Goal: Information Seeking & Learning: Learn about a topic

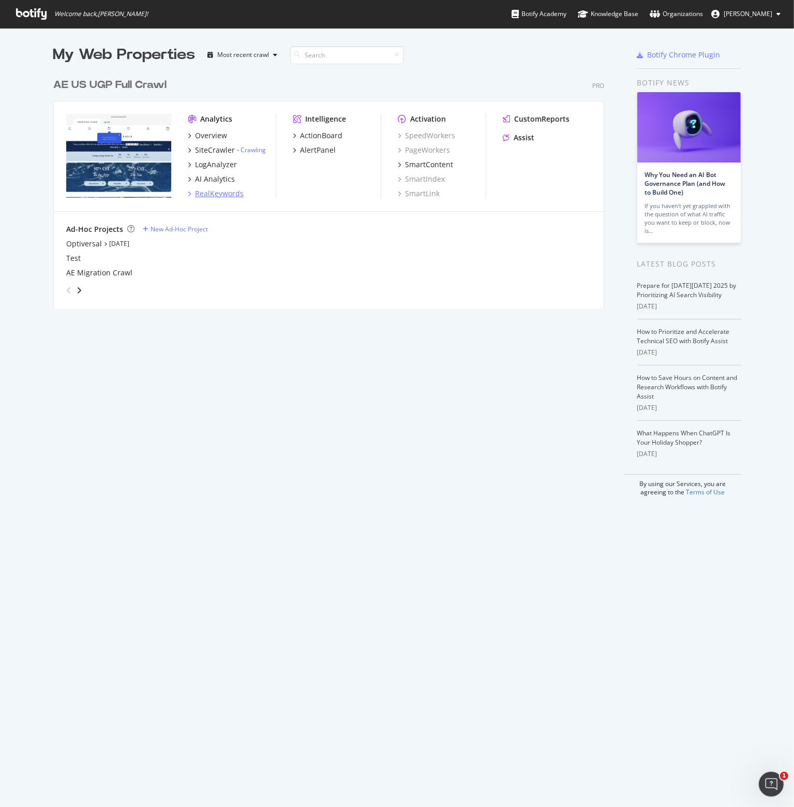
click at [205, 190] on div "RealKeywords" at bounding box center [219, 193] width 49 height 10
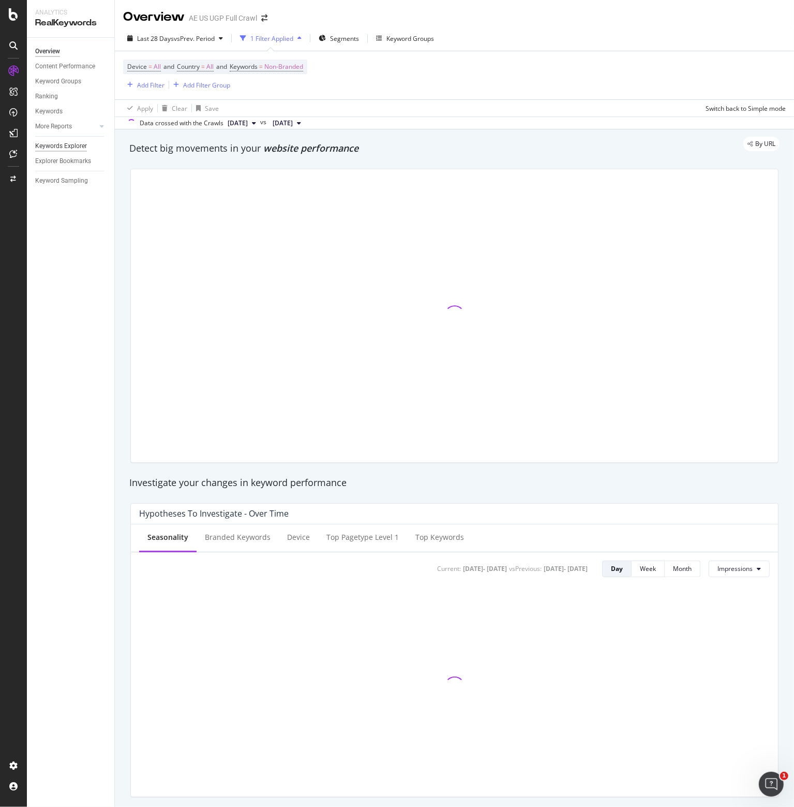
click at [48, 146] on div "Keywords Explorer" at bounding box center [61, 146] width 52 height 11
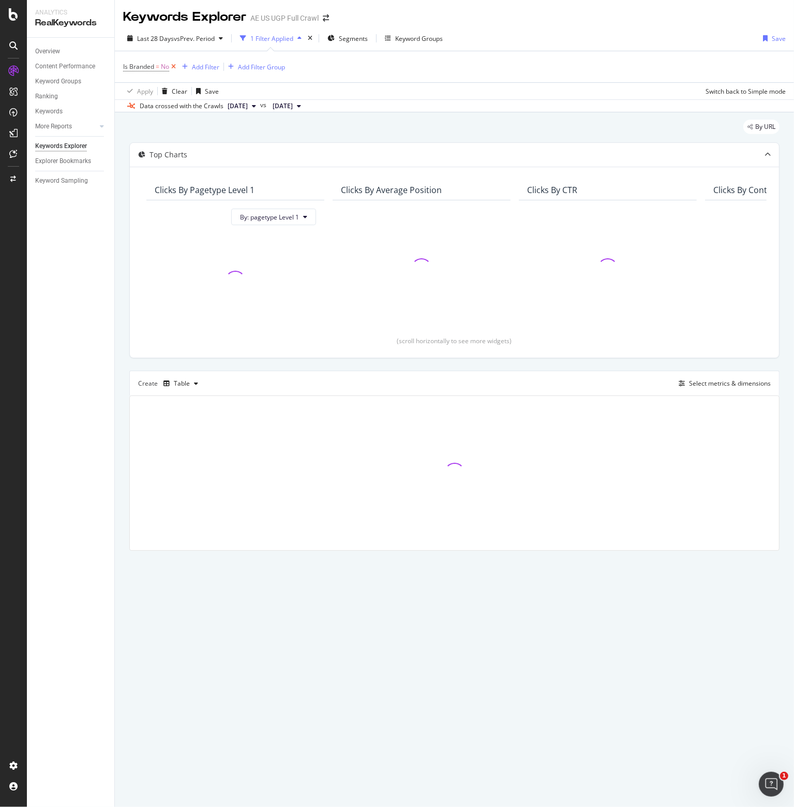
click at [172, 67] on icon at bounding box center [173, 67] width 9 height 10
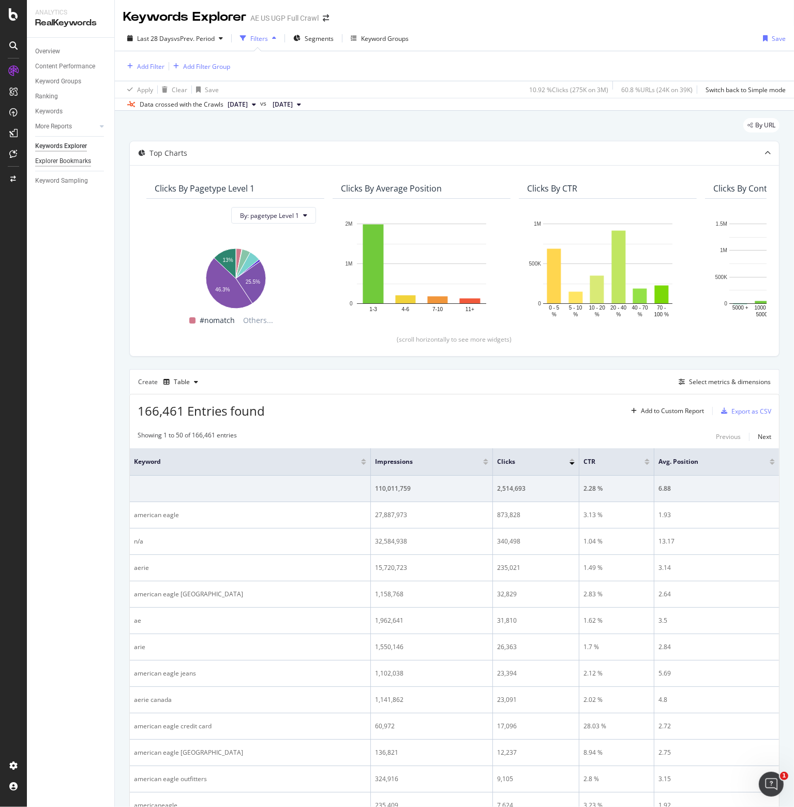
click at [62, 160] on div "Explorer Bookmarks" at bounding box center [63, 161] width 56 height 11
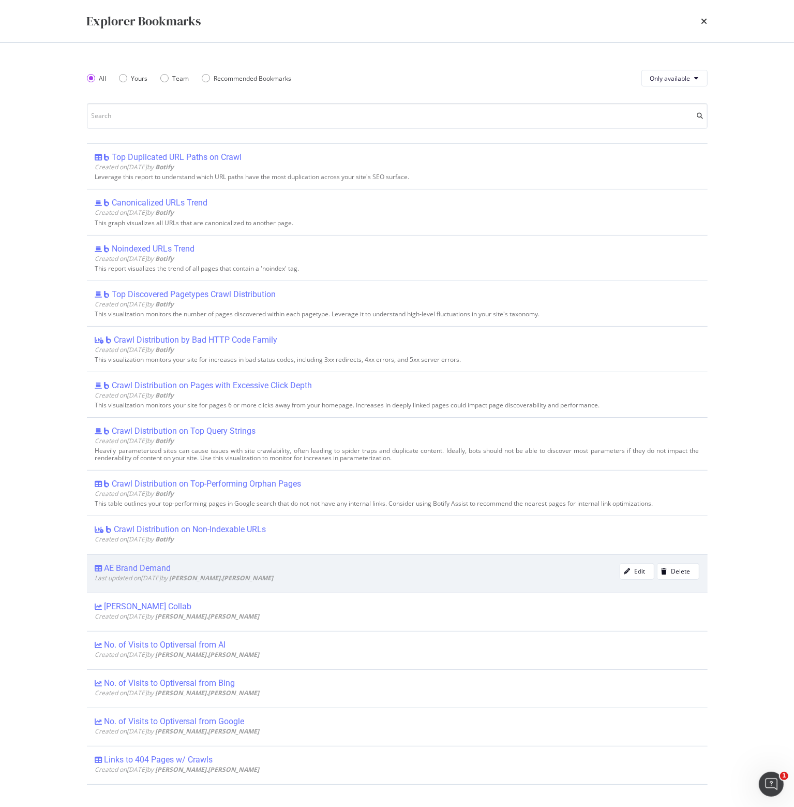
click at [148, 567] on div "AE Brand Demand" at bounding box center [138, 568] width 67 height 10
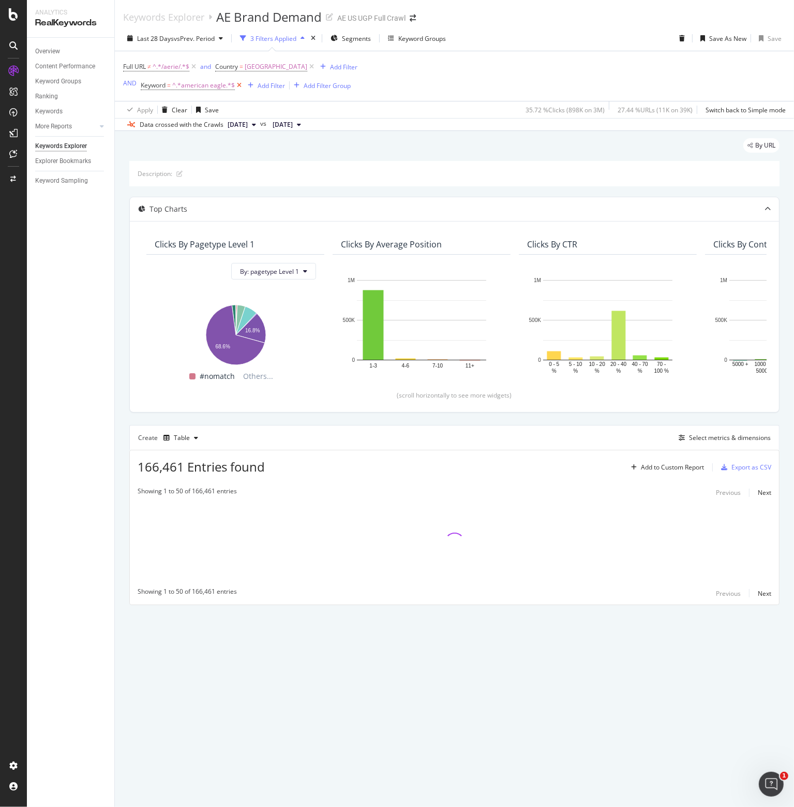
click at [238, 84] on icon at bounding box center [239, 85] width 9 height 10
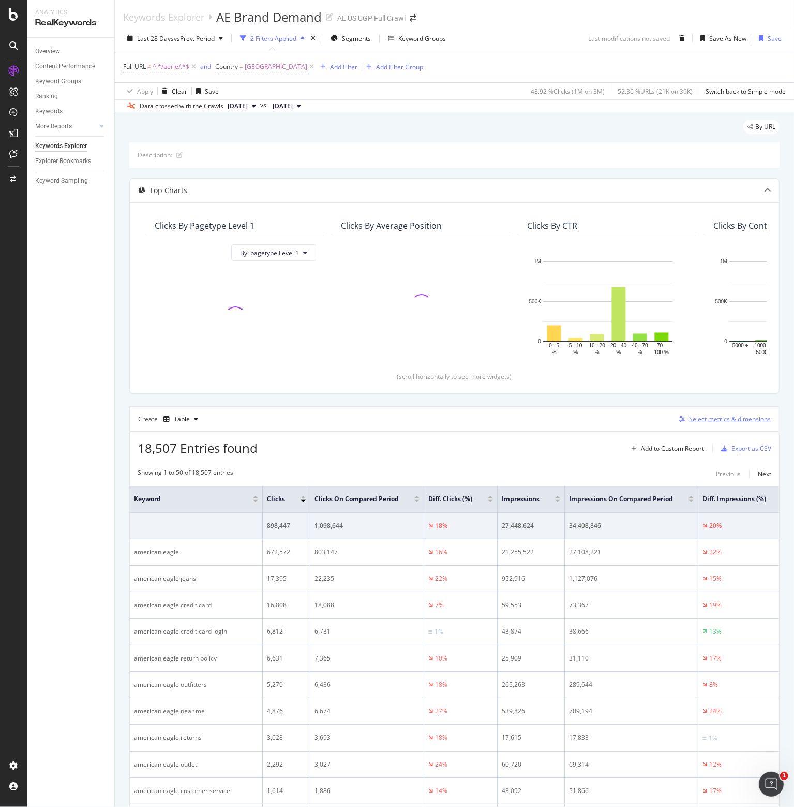
click at [712, 418] on div "Select metrics & dimensions" at bounding box center [730, 419] width 82 height 9
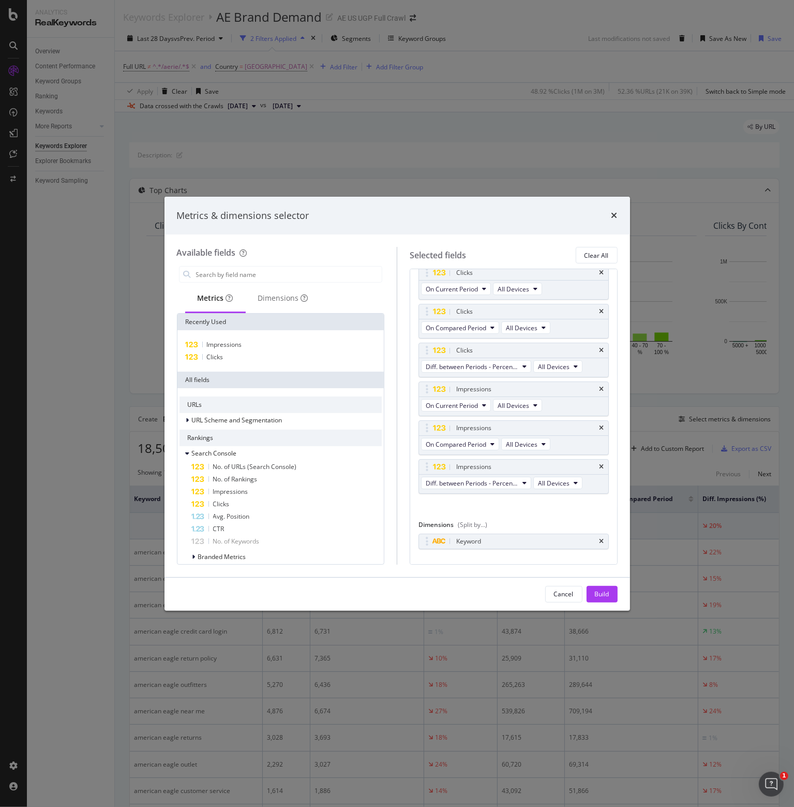
scroll to position [43, 0]
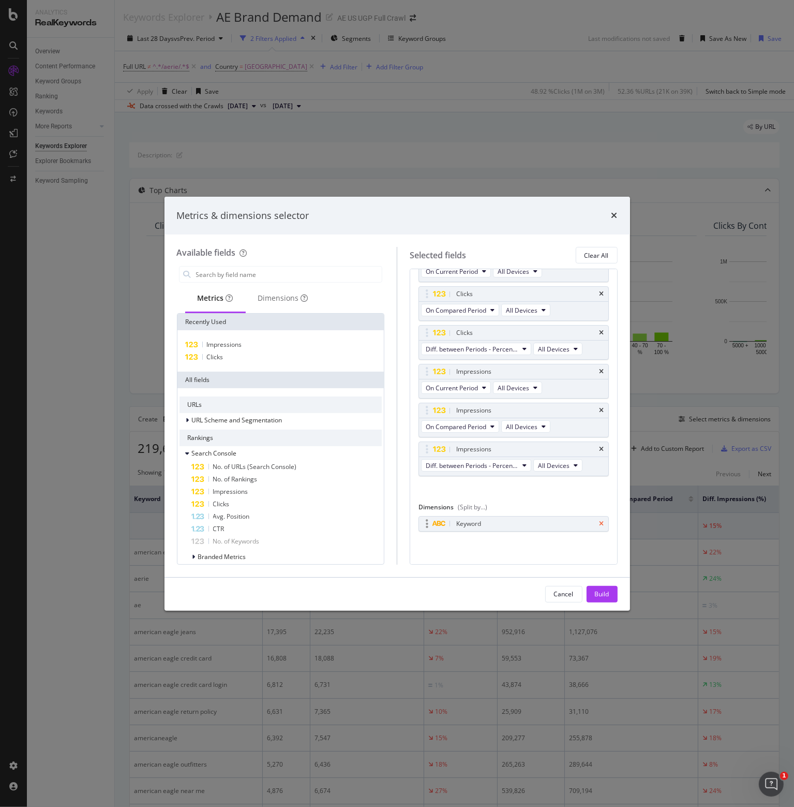
click at [600, 521] on icon "times" at bounding box center [602, 524] width 5 height 6
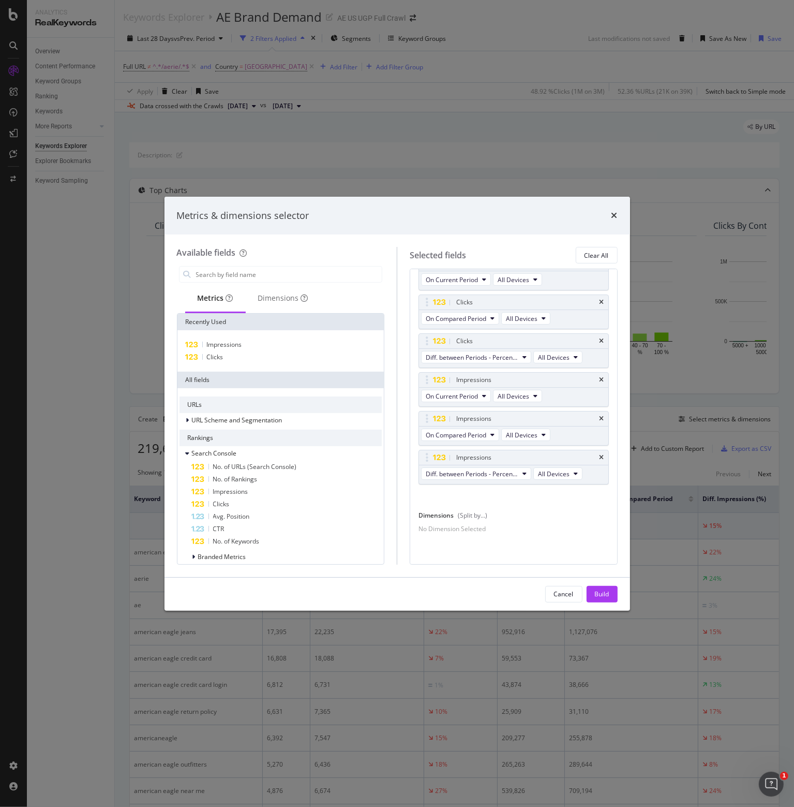
scroll to position [40, 0]
click at [240, 274] on input "modal" at bounding box center [288, 275] width 187 height 16
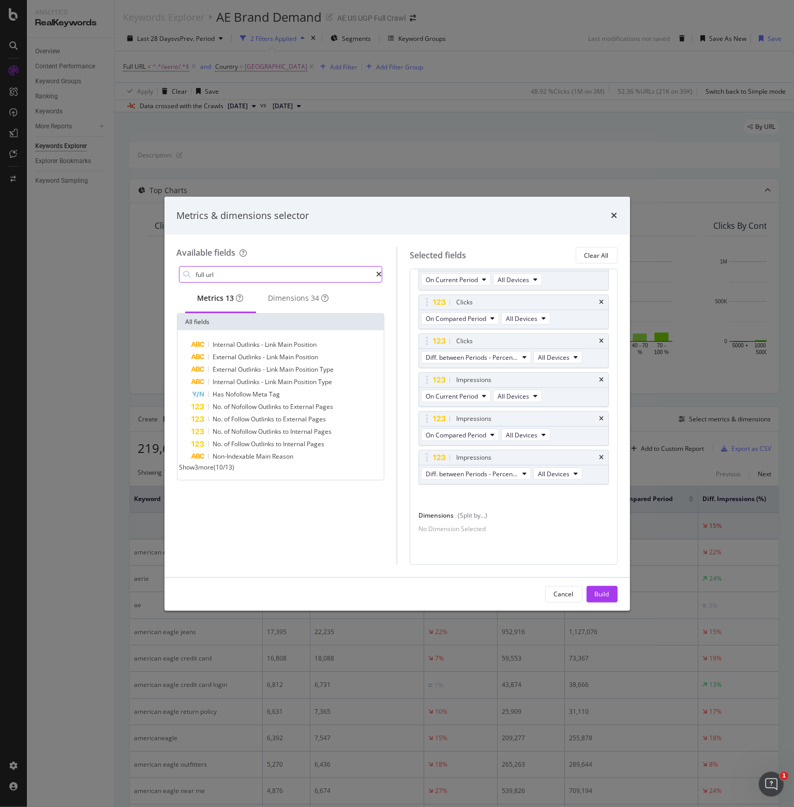
type input "full url"
click at [214, 471] on span "Show 3 more" at bounding box center [197, 467] width 35 height 9
click at [300, 298] on div "Dimensions 34" at bounding box center [299, 298] width 61 height 10
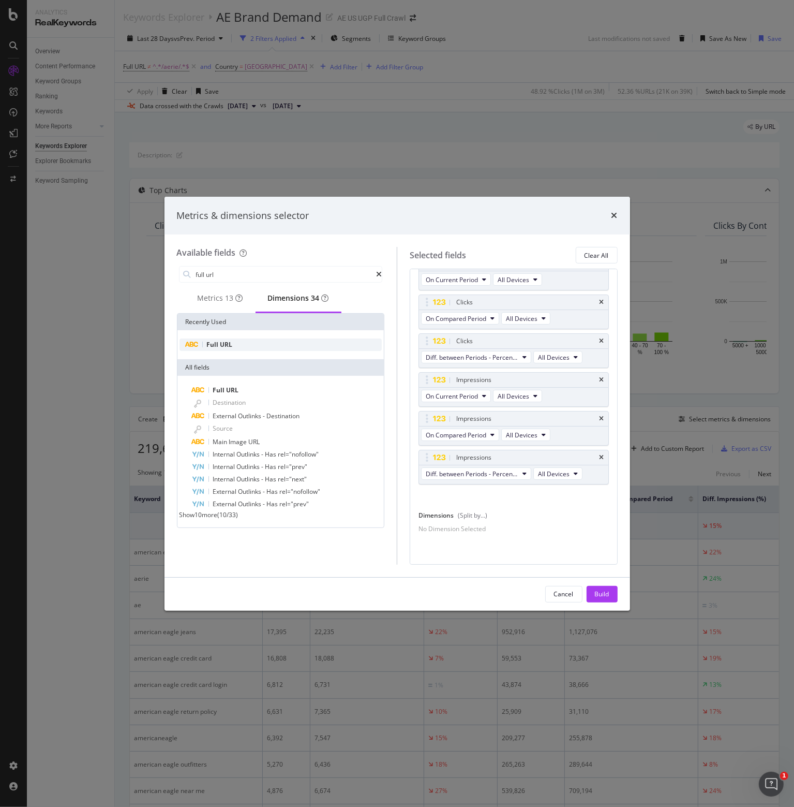
click at [228, 349] on span "URL" at bounding box center [226, 344] width 12 height 9
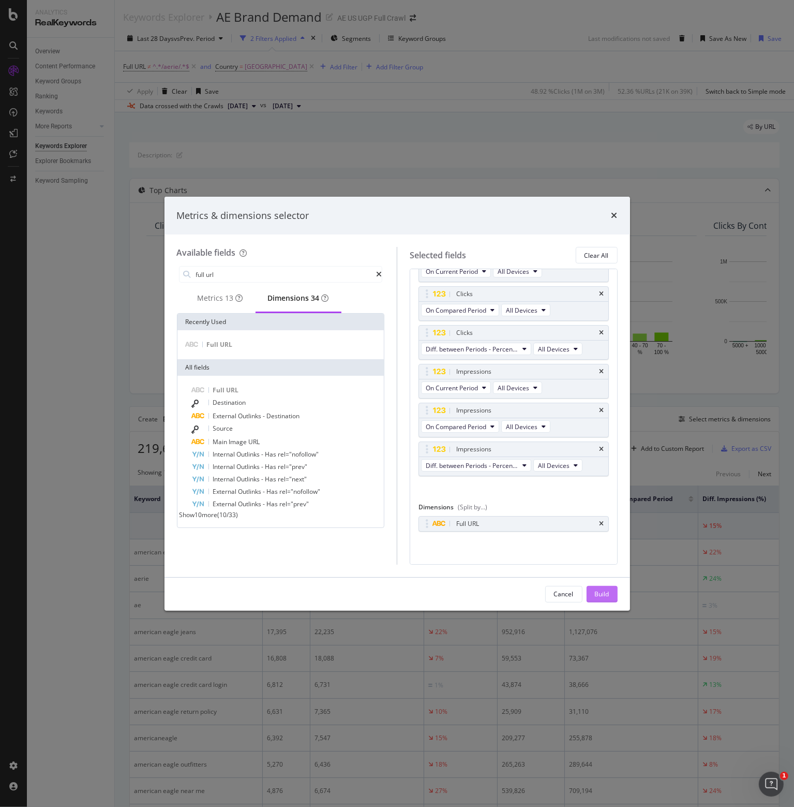
click at [603, 592] on div "Build" at bounding box center [602, 593] width 14 height 9
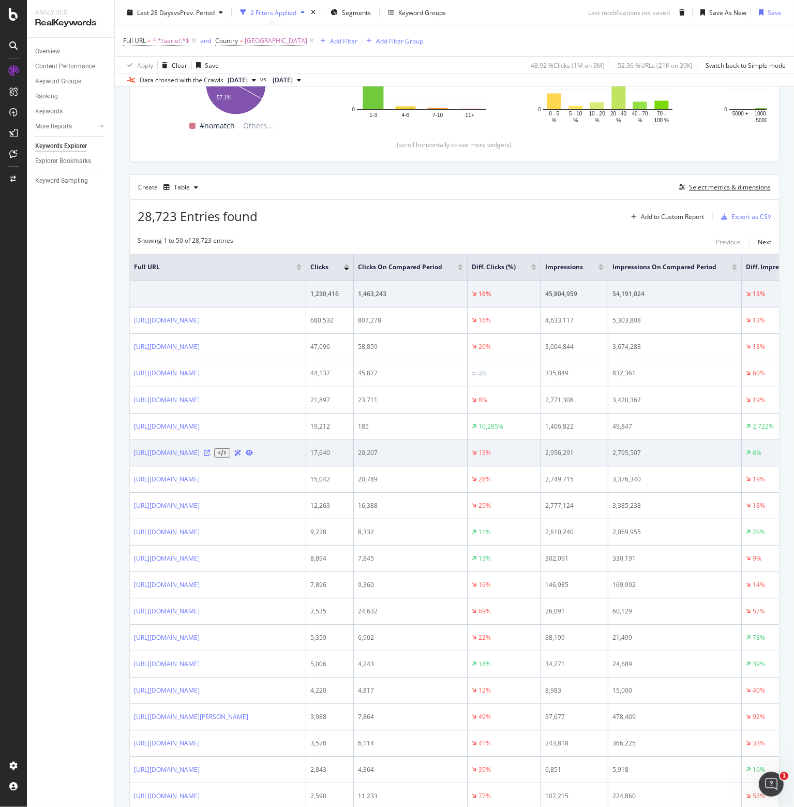
scroll to position [259, 0]
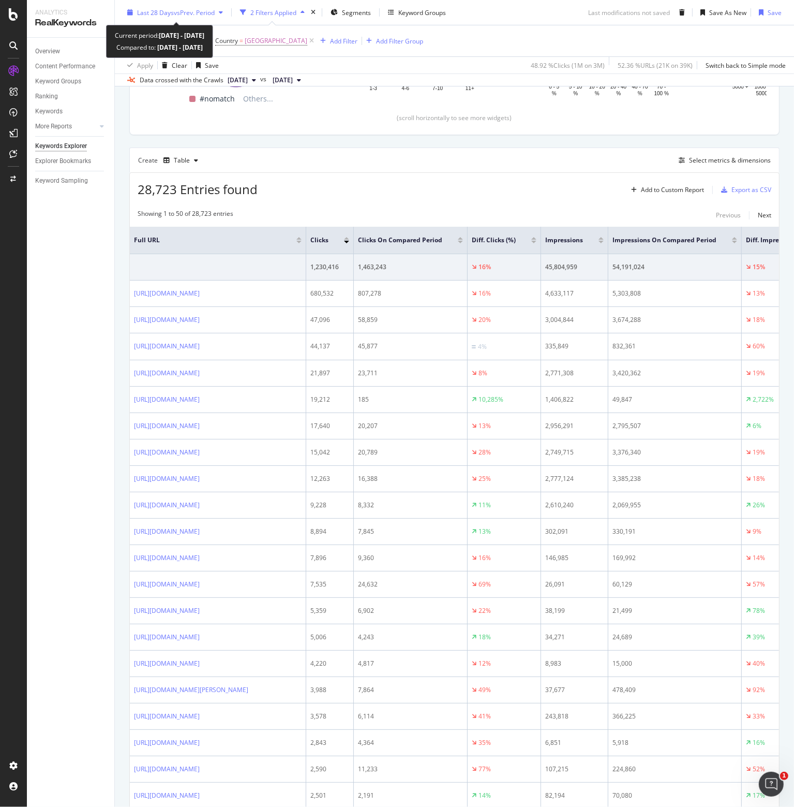
click at [189, 13] on span "vs Prev. Period" at bounding box center [194, 12] width 41 height 9
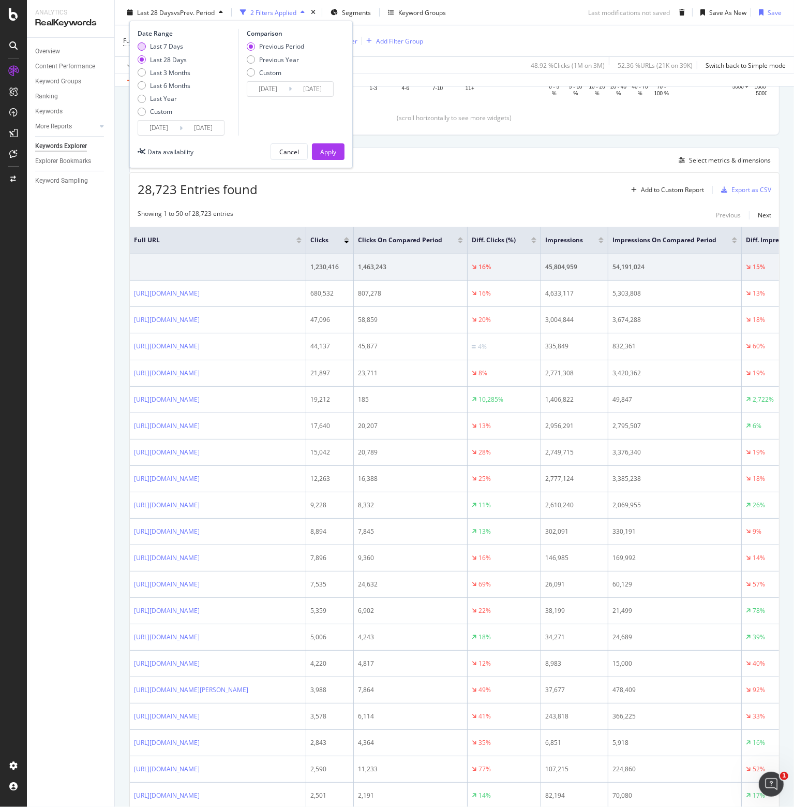
click at [166, 47] on div "Last 7 Days" at bounding box center [166, 46] width 33 height 9
type input "[DATE]"
click at [168, 127] on input "[DATE]" at bounding box center [158, 128] width 41 height 14
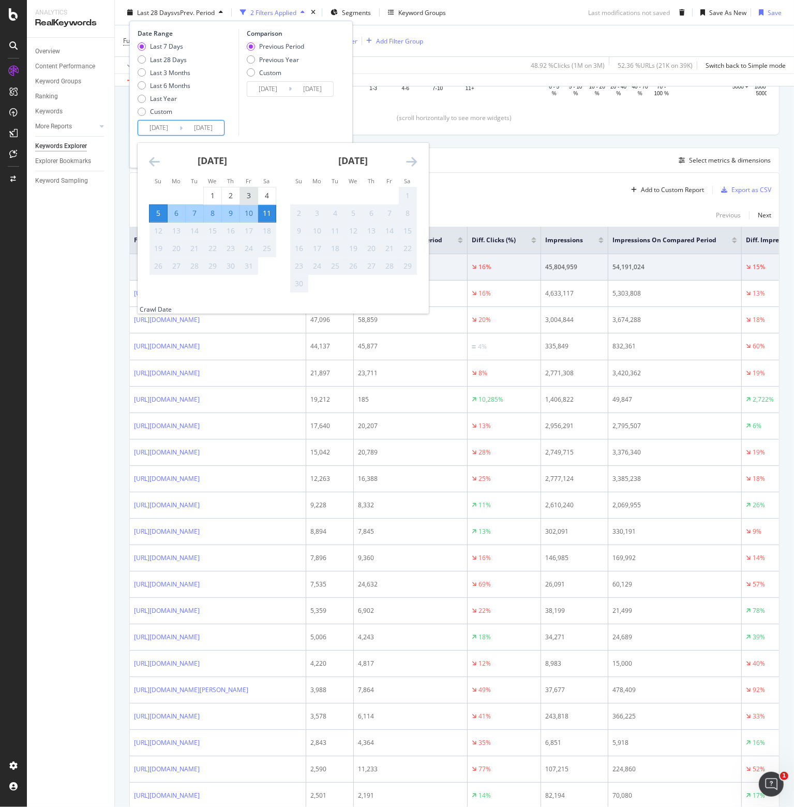
click at [244, 195] on div "3" at bounding box center [249, 195] width 18 height 10
type input "[DATE]"
click at [232, 212] on div "9" at bounding box center [231, 213] width 18 height 10
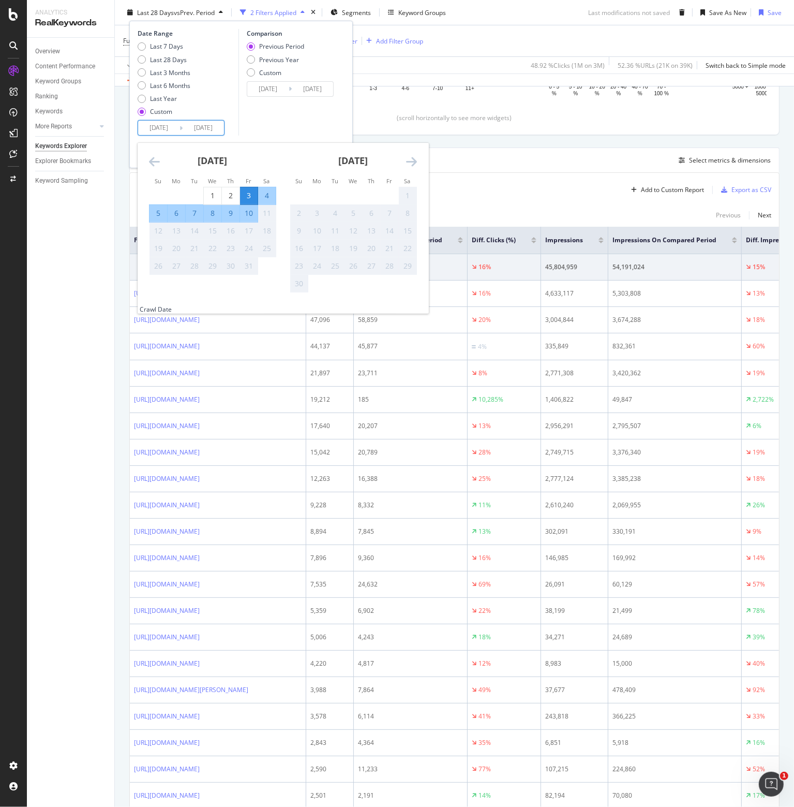
type input "[DATE]"
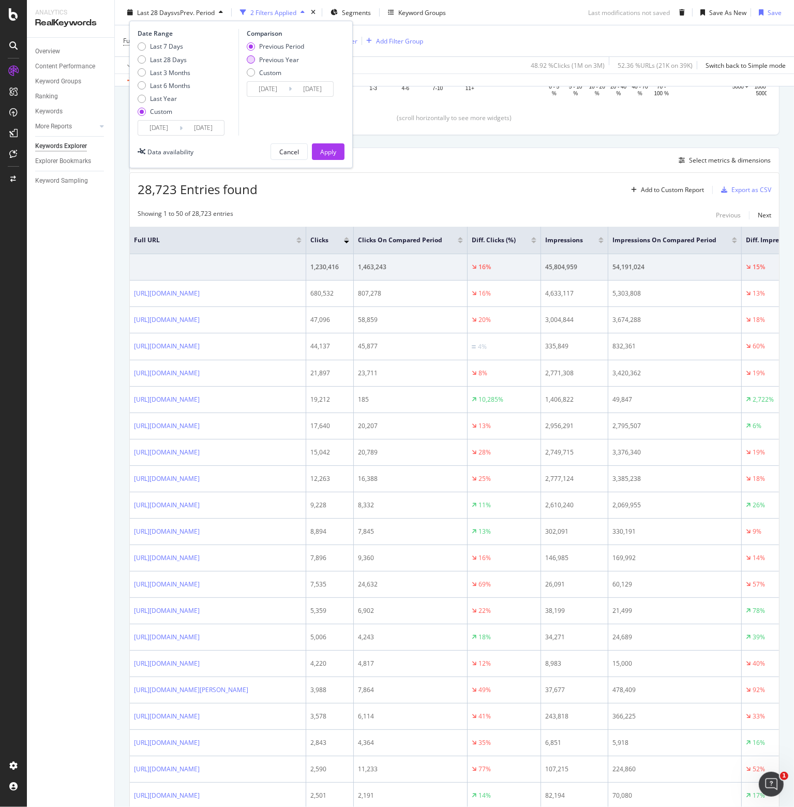
click at [264, 61] on div "Previous Year" at bounding box center [279, 59] width 40 height 9
type input "[DATE]"
click at [323, 151] on div "Apply" at bounding box center [328, 151] width 16 height 9
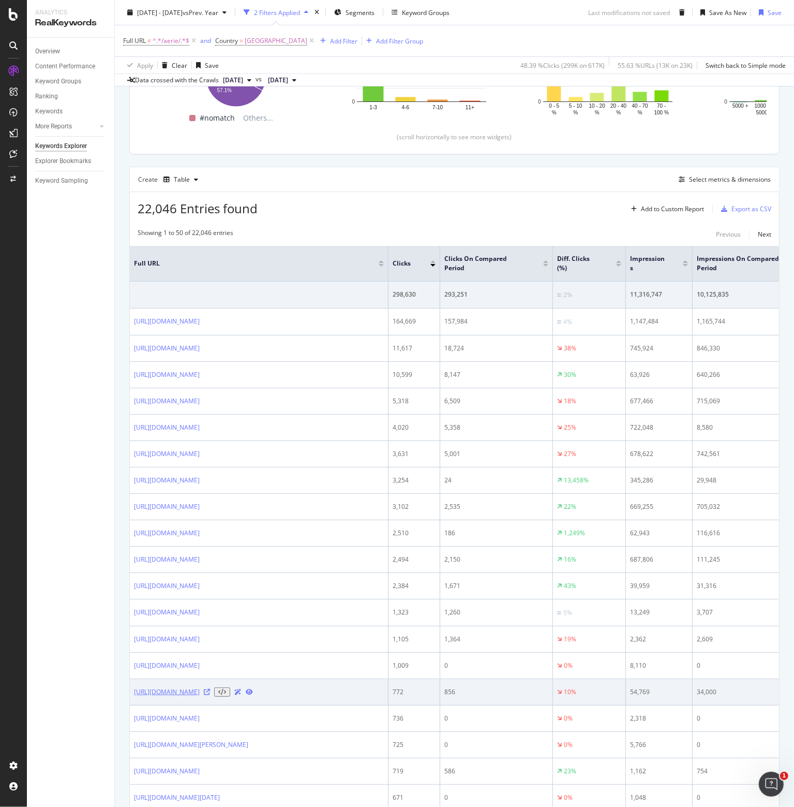
scroll to position [259, 0]
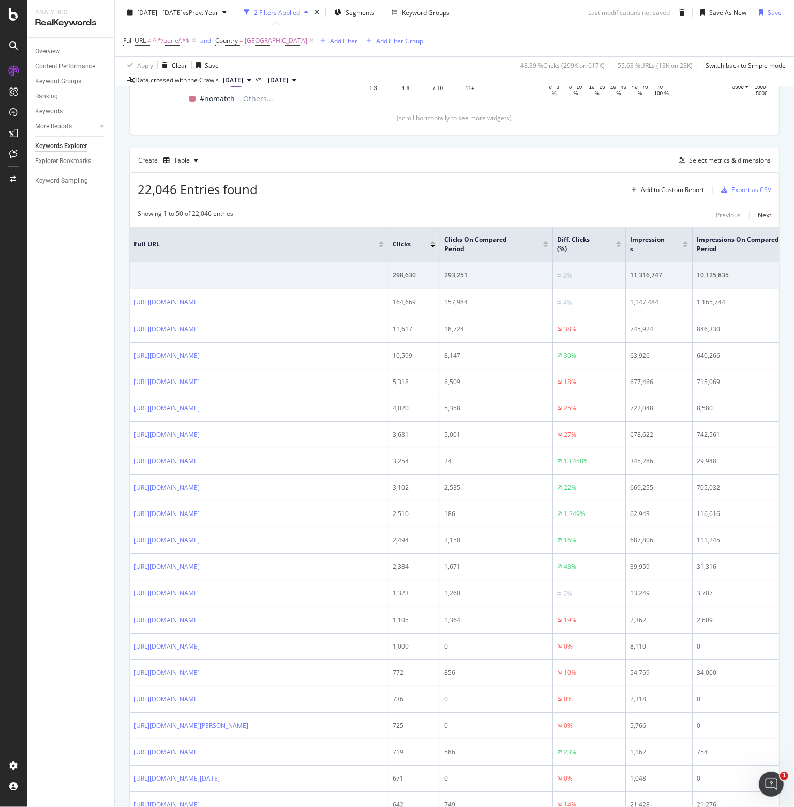
click at [62, 521] on div "Overview Content Performance Keyword Groups Ranking Keywords More Reports Count…" at bounding box center [70, 422] width 87 height 769
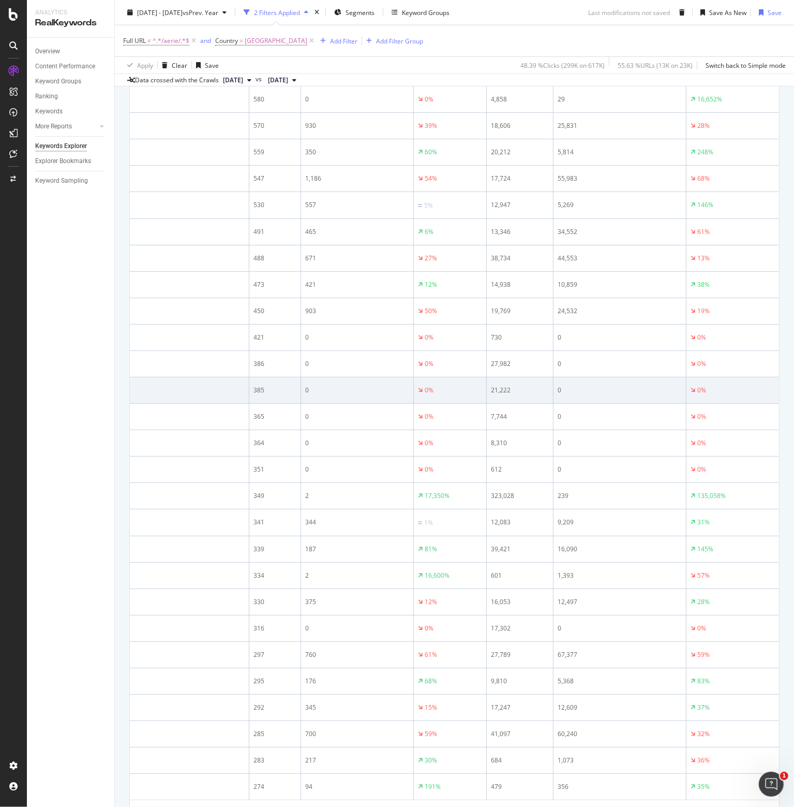
scroll to position [0, 0]
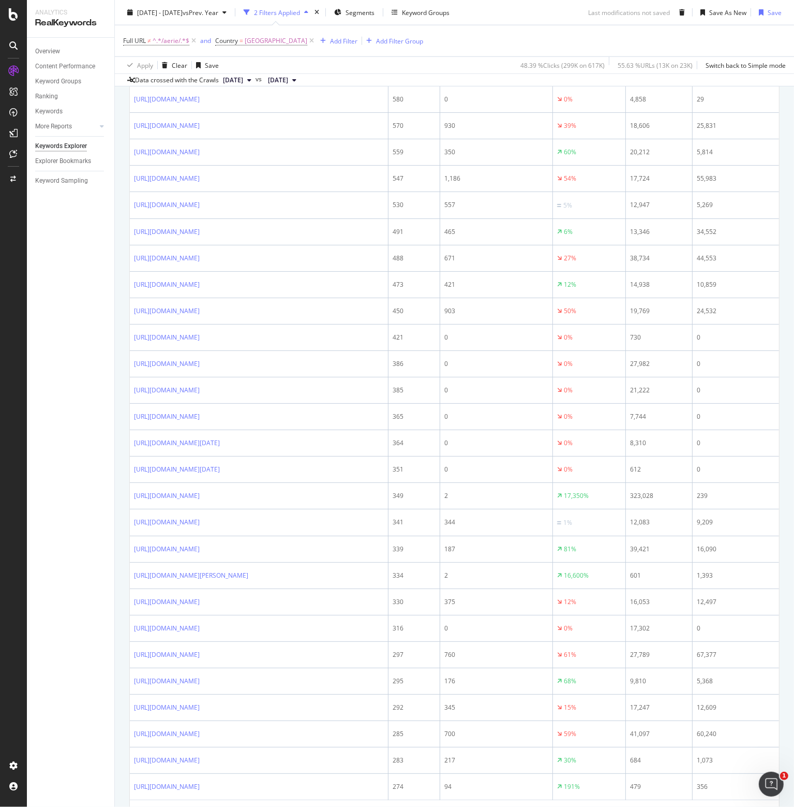
click at [71, 500] on div "Overview Content Performance Keyword Groups Ranking Keywords More Reports Count…" at bounding box center [70, 422] width 87 height 769
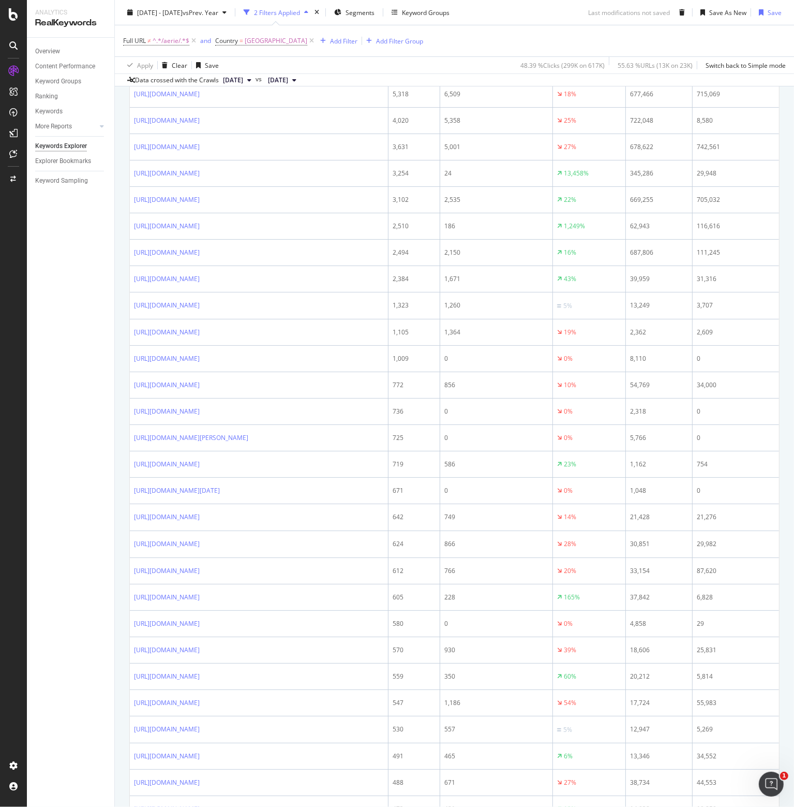
click at [84, 457] on div "Overview Content Performance Keyword Groups Ranking Keywords More Reports Count…" at bounding box center [70, 422] width 87 height 769
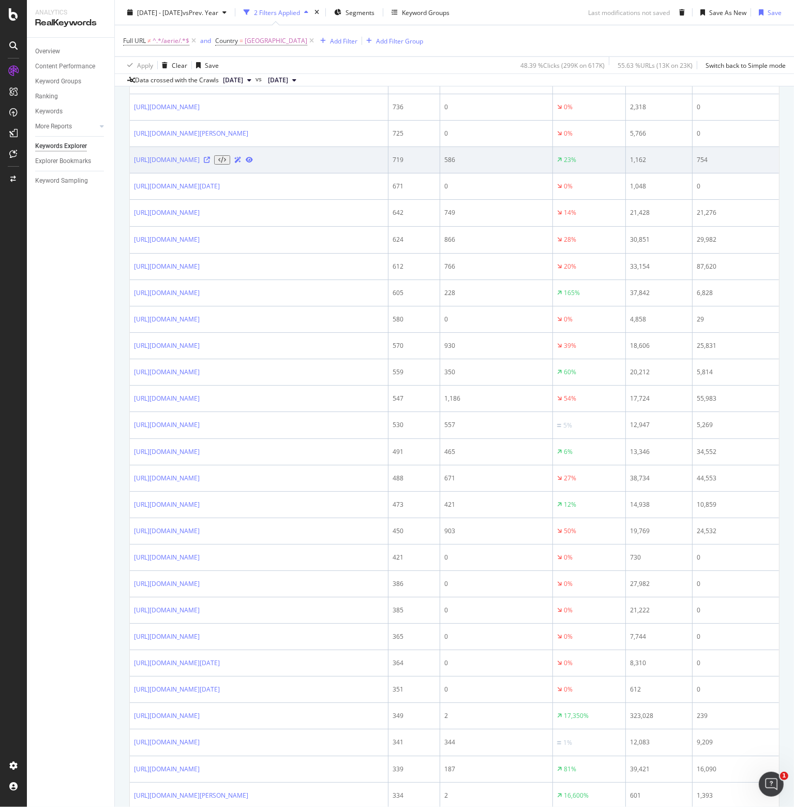
scroll to position [857, 0]
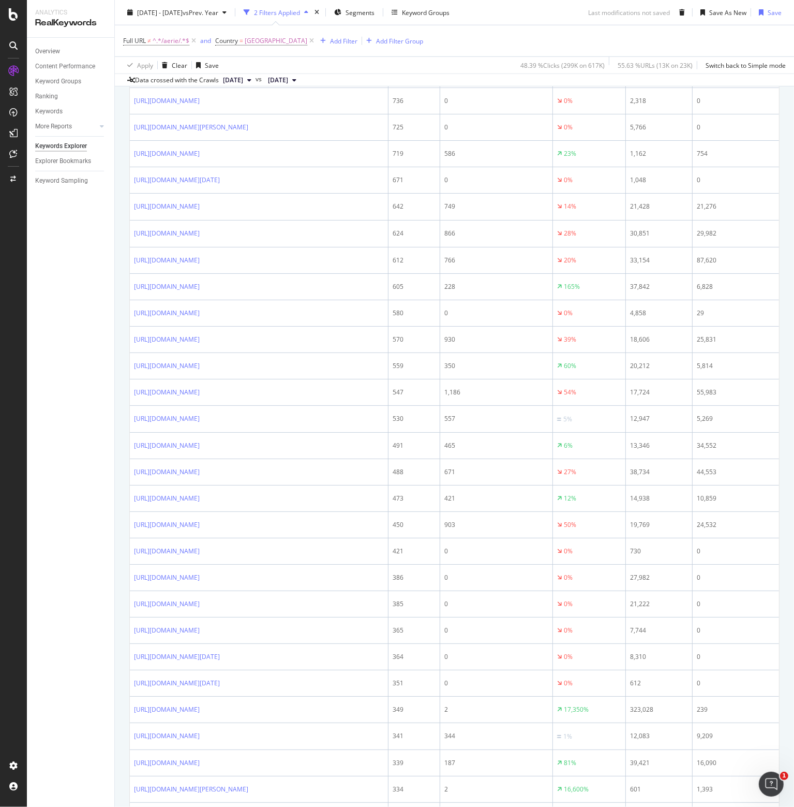
click at [75, 496] on div "Overview Content Performance Keyword Groups Ranking Keywords More Reports Count…" at bounding box center [70, 422] width 87 height 769
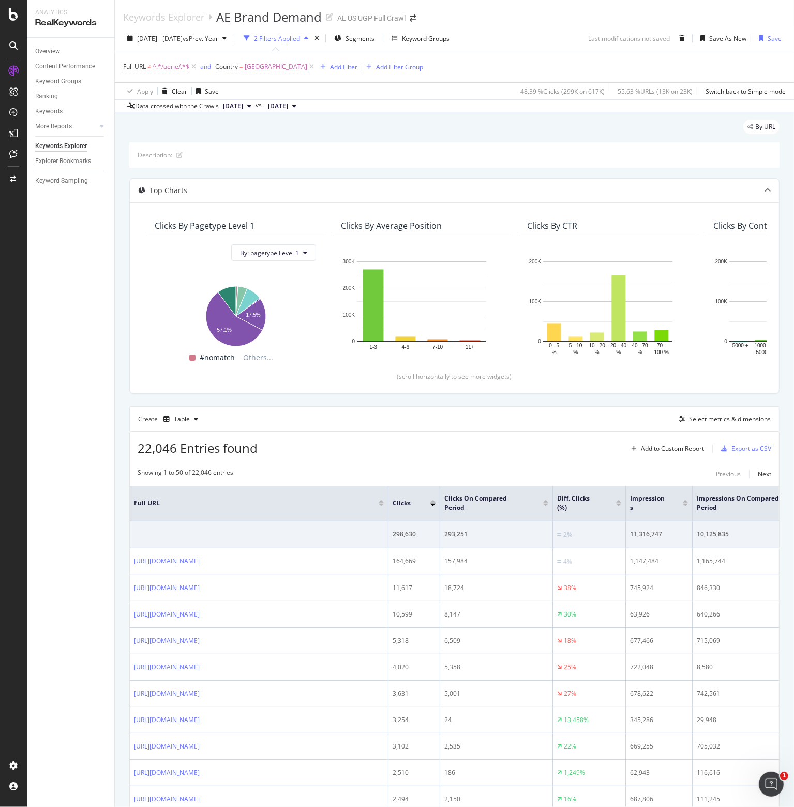
scroll to position [362, 0]
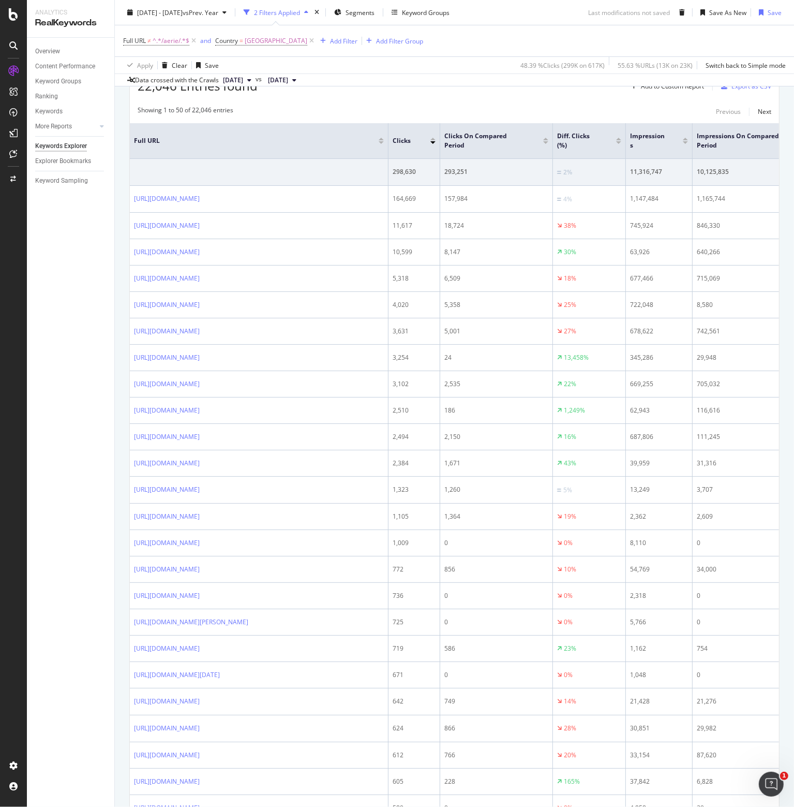
click at [55, 463] on div "Overview Content Performance Keyword Groups Ranking Keywords More Reports Count…" at bounding box center [70, 422] width 87 height 769
